Goal: Task Accomplishment & Management: Manage account settings

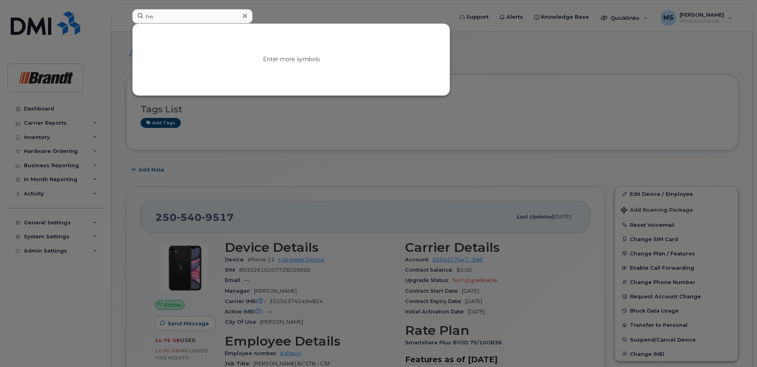
type input "h"
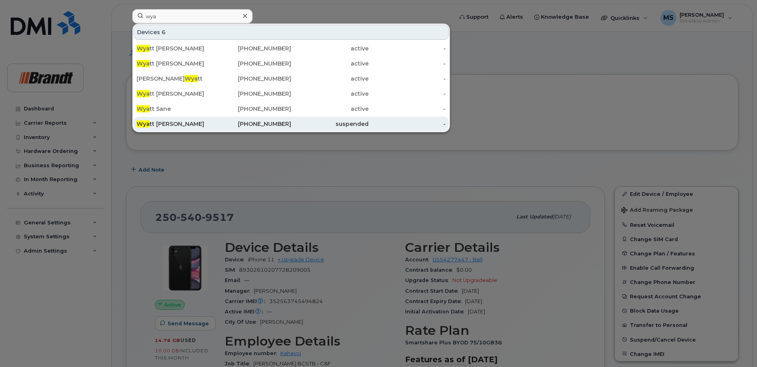
type input "wya"
click at [280, 121] on div "778-694-6885" at bounding box center [252, 124] width 77 height 8
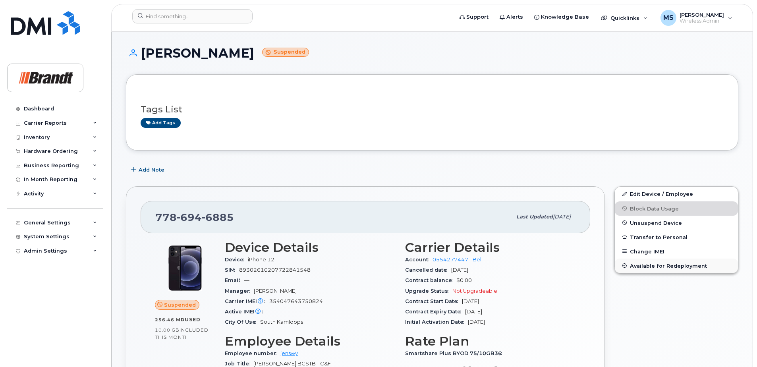
click at [645, 266] on span "Available for Redeployment" at bounding box center [668, 265] width 77 height 6
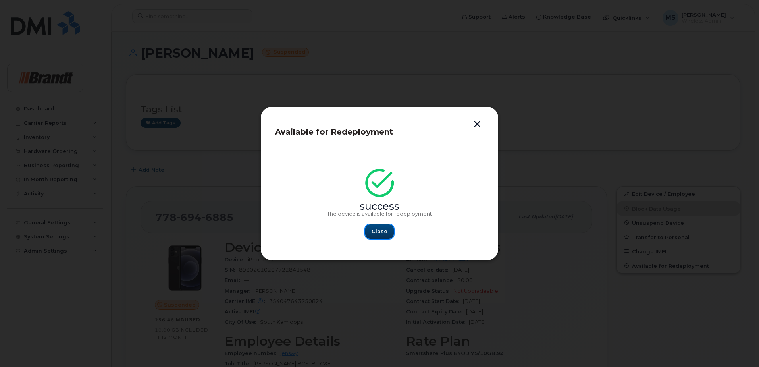
click at [379, 235] on span "Close" at bounding box center [380, 232] width 16 height 8
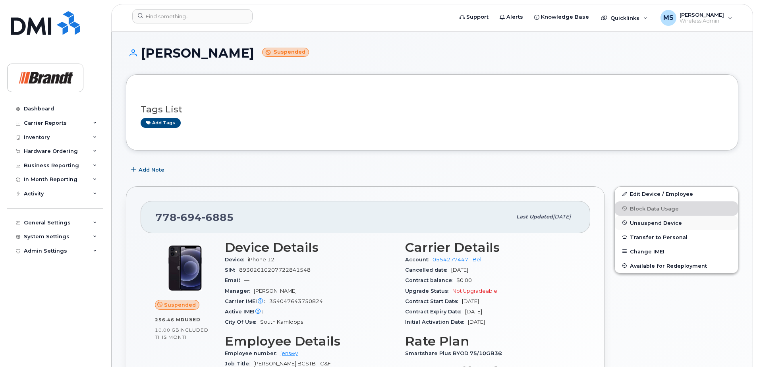
click at [641, 223] on span "Unsuspend Device" at bounding box center [656, 223] width 52 height 6
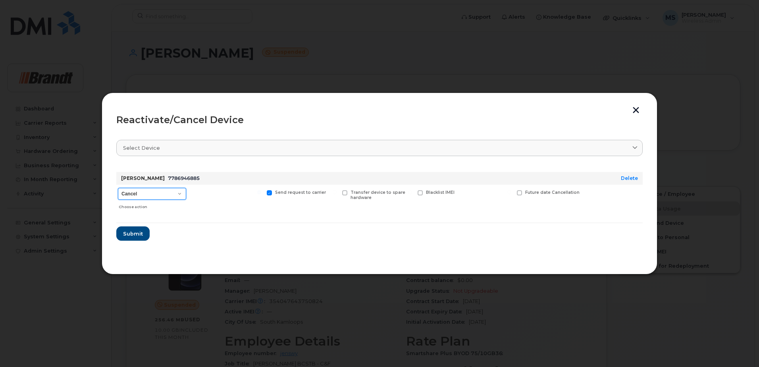
click at [153, 197] on select "Cancel Suspend - Extend Suspension Reactivate" at bounding box center [152, 194] width 68 height 12
select select "[object Object]"
click at [118, 188] on select "Cancel Suspend - Extend Suspension Reactivate" at bounding box center [152, 194] width 68 height 12
click at [478, 195] on span "New Username" at bounding box center [492, 192] width 33 height 5
click at [462, 194] on input "New Username" at bounding box center [460, 192] width 4 height 4
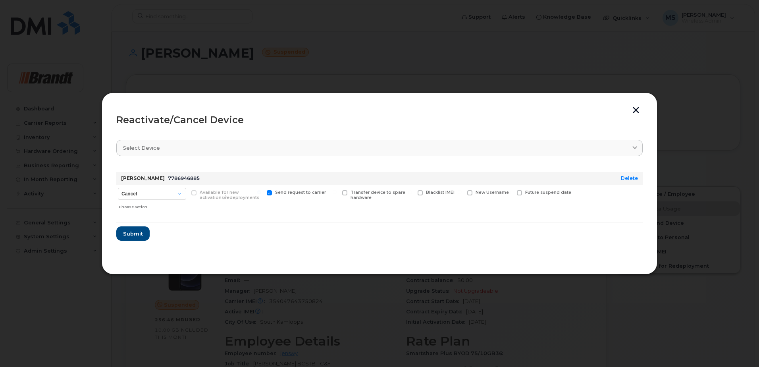
checkbox input "true"
click at [479, 204] on input "text" at bounding box center [489, 205] width 44 height 14
type input "Fred Kucharski"
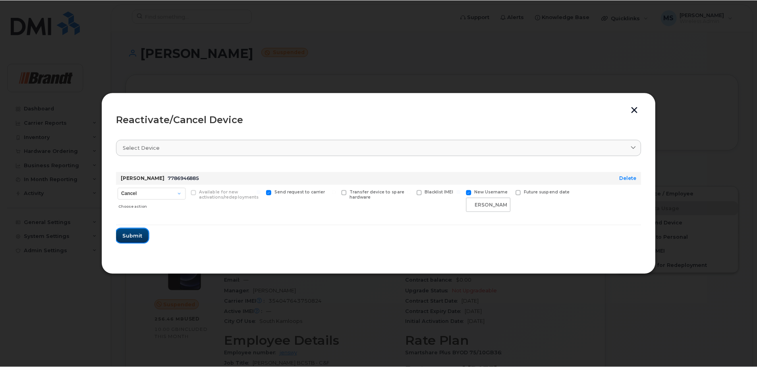
scroll to position [0, 0]
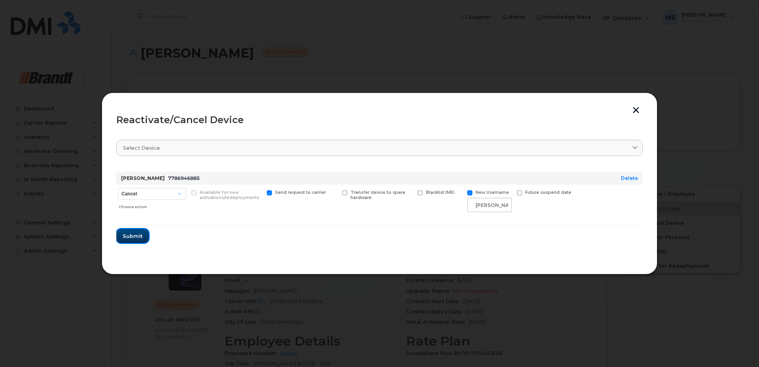
click at [123, 236] on span "Submit" at bounding box center [133, 236] width 20 height 8
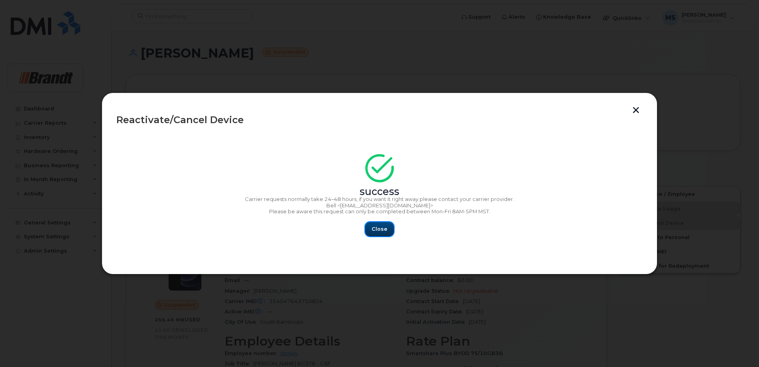
click at [383, 230] on span "Close" at bounding box center [380, 229] width 16 height 8
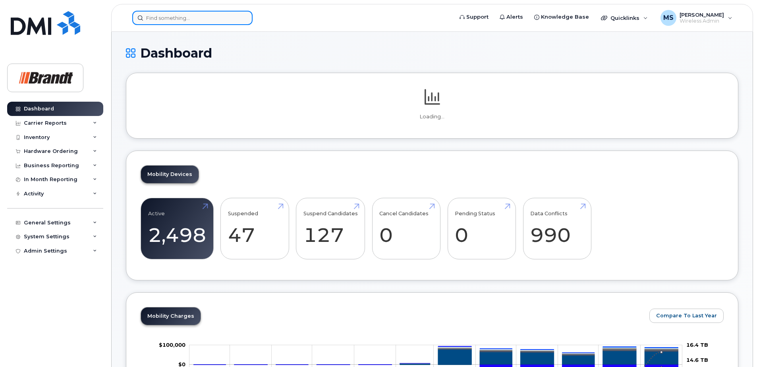
click at [166, 24] on input at bounding box center [192, 18] width 120 height 14
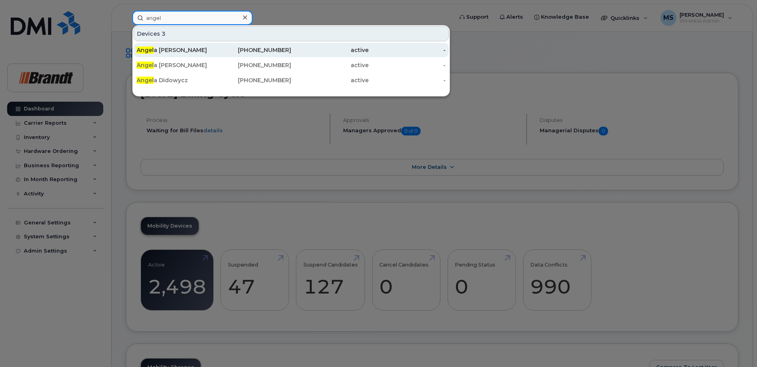
type input "angel"
click at [181, 50] on div "Angel a Mears" at bounding box center [175, 50] width 77 height 8
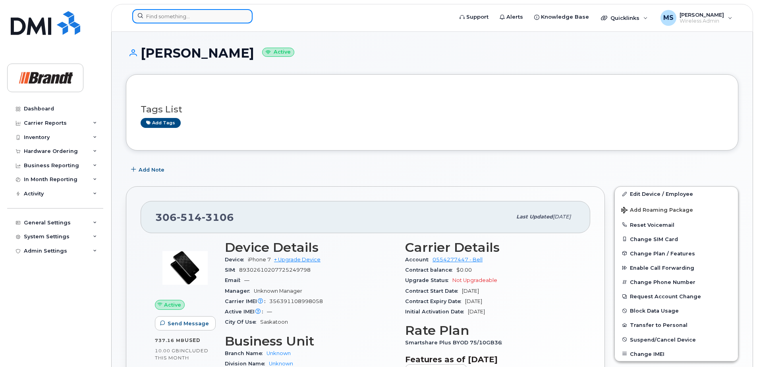
click at [194, 23] on input at bounding box center [192, 16] width 120 height 14
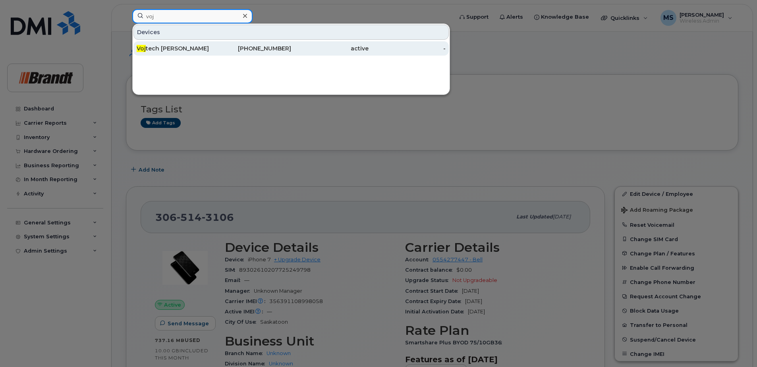
type input "voj"
click at [179, 45] on div "Voj tech Kahanek" at bounding box center [175, 48] width 77 height 8
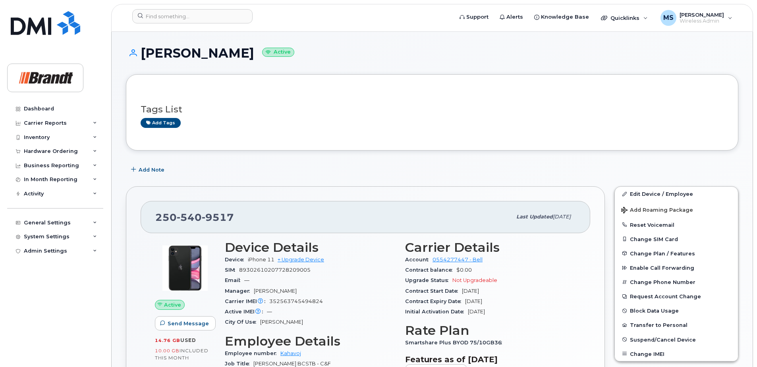
drag, startPoint x: 254, startPoint y: 54, endPoint x: 199, endPoint y: 54, distance: 55.2
click at [199, 54] on h1 "[PERSON_NAME] Active" at bounding box center [432, 53] width 612 height 14
drag, startPoint x: 199, startPoint y: 54, endPoint x: 216, endPoint y: 51, distance: 16.9
copy h1 "[PERSON_NAME]"
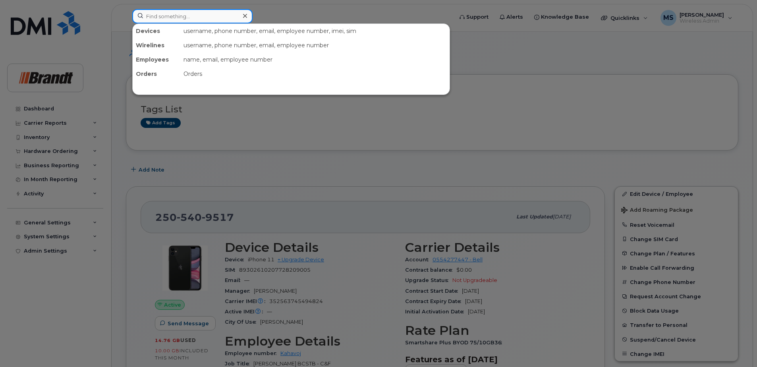
paste input "2262345836"
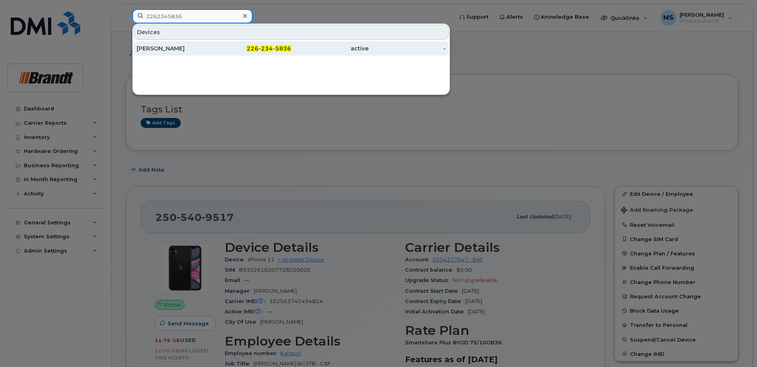
type input "2262345836"
click at [167, 49] on div "[PERSON_NAME]" at bounding box center [175, 48] width 77 height 8
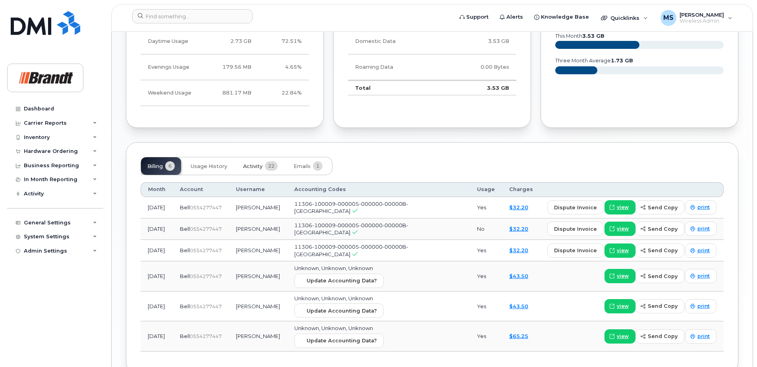
click at [265, 167] on span "22" at bounding box center [271, 166] width 13 height 10
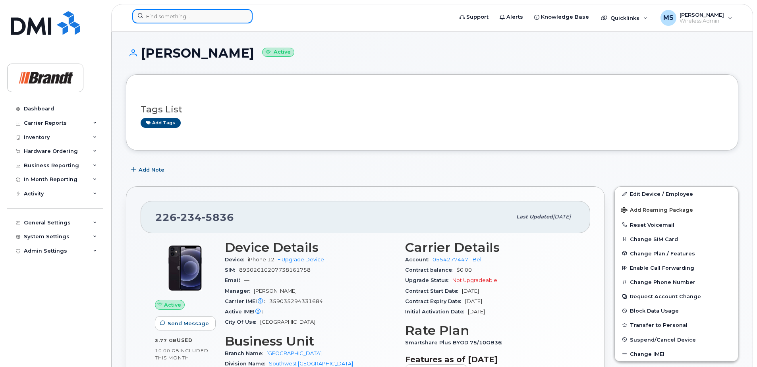
click at [140, 19] on input at bounding box center [192, 16] width 120 height 14
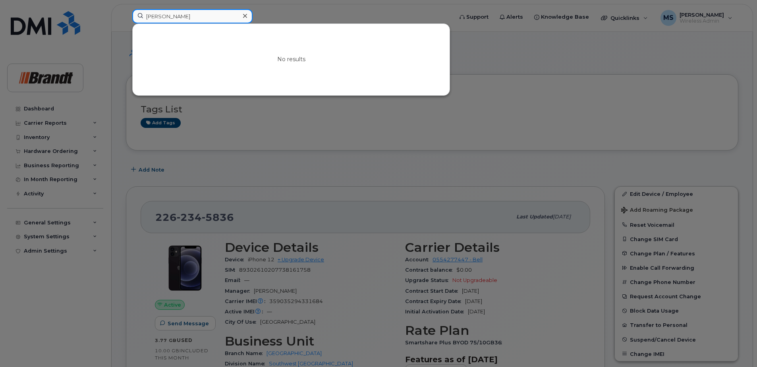
type input "[PERSON_NAME]"
